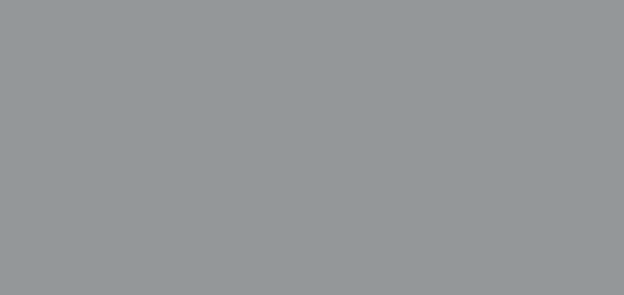
scroll to position [88, 0]
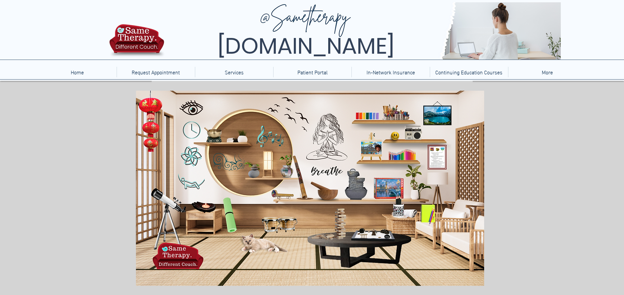
click at [331, 141] on icon "main content" at bounding box center [330, 135] width 32 height 47
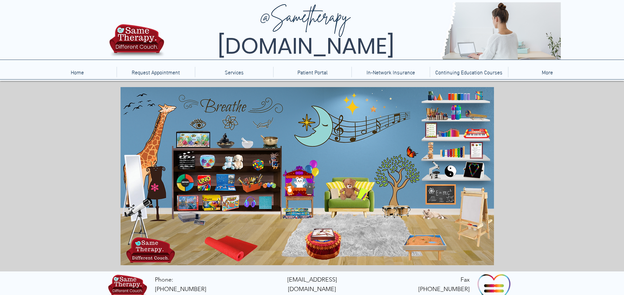
click at [234, 124] on icon "A lotus flower wall decoration that when clicked brings you to a blog on Ten Si…" at bounding box center [229, 122] width 13 height 12
click at [429, 216] on icon "main content" at bounding box center [436, 213] width 24 height 11
click at [194, 122] on icon "main content" at bounding box center [197, 122] width 12 height 12
click at [321, 231] on icon "main content" at bounding box center [322, 233] width 21 height 11
click at [305, 183] on icon "An image of a puppet that when clicked brings you to a puppet theater game." at bounding box center [299, 181] width 13 height 13
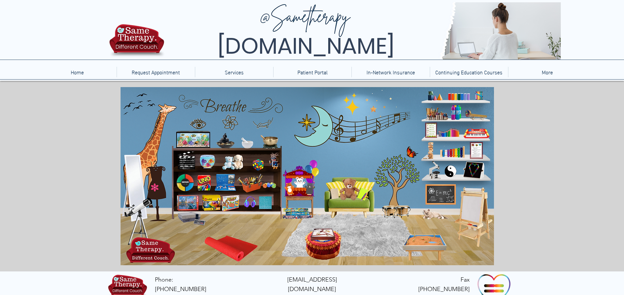
click at [144, 185] on icon "main content" at bounding box center [135, 179] width 17 height 40
click at [161, 189] on icon "An image of a seamstress mannequin that when clicked brings you to a dress up g…" at bounding box center [156, 182] width 17 height 34
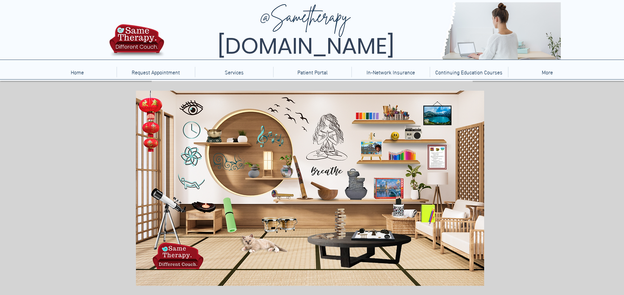
click at [335, 139] on icon "main content" at bounding box center [330, 135] width 32 height 47
click at [330, 174] on img "main content" at bounding box center [310, 188] width 348 height 195
click at [331, 169] on icon "main content" at bounding box center [328, 169] width 32 height 9
click at [394, 137] on icon "A smiley face toy, when clicked brings you to a digital bubble wrap popping gam…" at bounding box center [392, 135] width 14 height 13
click at [269, 133] on icon "main content" at bounding box center [269, 137] width 30 height 23
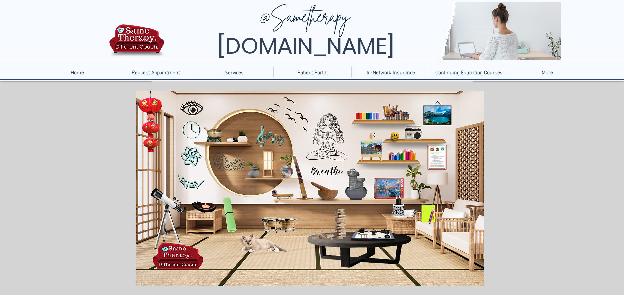
click at [218, 136] on icon "An image of a mindfulness bell, when clicked brings you to a video fo a mindfun…" at bounding box center [214, 133] width 15 height 15
click at [211, 134] on icon "An image of a mindfulness bell, when clicked brings you to a video fo a mindfun…" at bounding box center [214, 133] width 15 height 15
click at [243, 137] on img "main content" at bounding box center [310, 188] width 348 height 195
click at [274, 137] on icon "main content" at bounding box center [269, 137] width 30 height 23
click at [191, 186] on icon "main content" at bounding box center [189, 180] width 23 height 12
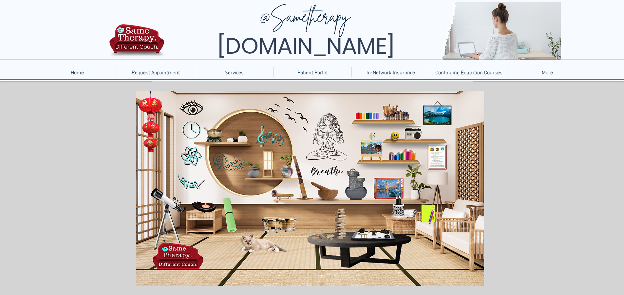
click at [351, 189] on icon "main content" at bounding box center [359, 183] width 26 height 30
click at [333, 193] on icon "An image of a Molcajete, when clicked brings you to an alchemy game." at bounding box center [328, 190] width 22 height 22
click at [332, 173] on icon "main content" at bounding box center [328, 169] width 32 height 9
click at [306, 196] on icon "main content" at bounding box center [298, 175] width 22 height 50
click at [186, 111] on icon "main content" at bounding box center [190, 109] width 18 height 18
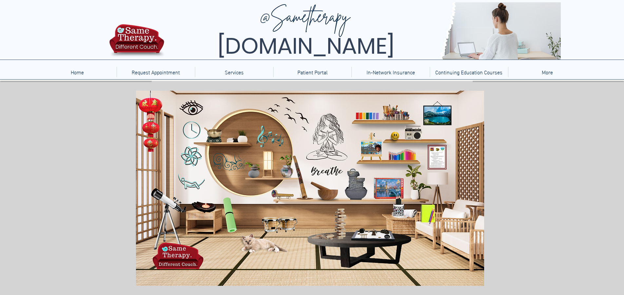
click at [229, 168] on icon "A decorative image of waves when clicked brings you to a video of nature sounds." at bounding box center [222, 163] width 40 height 26
click at [339, 226] on icon "An image of a Jenga game when clicked brings you to an online version of Jenga." at bounding box center [339, 223] width 13 height 34
click at [286, 221] on icon "An image of bongos, when clicked brings you to a bongos game." at bounding box center [278, 223] width 37 height 14
click at [265, 243] on icon "An image of a cat, nothing happens when clicked." at bounding box center [260, 241] width 49 height 19
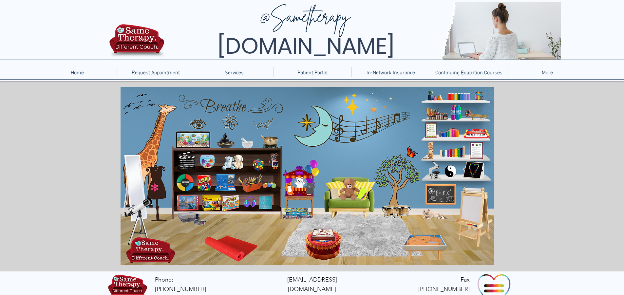
click at [226, 143] on icon "main content" at bounding box center [222, 140] width 15 height 15
click at [267, 124] on icon "main content" at bounding box center [263, 121] width 15 height 15
click at [201, 124] on icon "main content" at bounding box center [197, 122] width 12 height 12
click at [228, 121] on icon "A lotus flower wall decoration that when clicked brings you to a blog on Ten Si…" at bounding box center [229, 122] width 13 height 12
click at [225, 145] on icon "main content" at bounding box center [222, 140] width 15 height 15
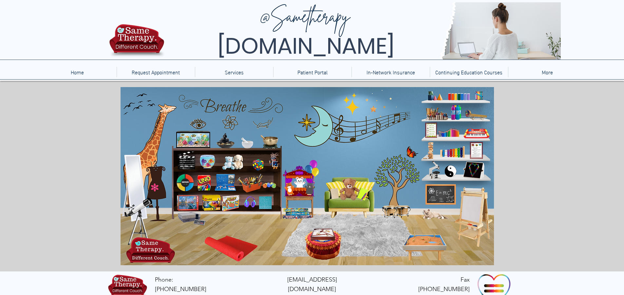
click at [238, 168] on icon "Two stuffed animals on a shelf that when clicked brings you to a website with v…" at bounding box center [232, 162] width 21 height 16
click at [258, 103] on icon "main content" at bounding box center [266, 108] width 34 height 16
click at [432, 212] on icon "main content" at bounding box center [436, 213] width 24 height 11
click at [145, 106] on icon "main content" at bounding box center [137, 105] width 29 height 23
